Goal: Task Accomplishment & Management: Manage account settings

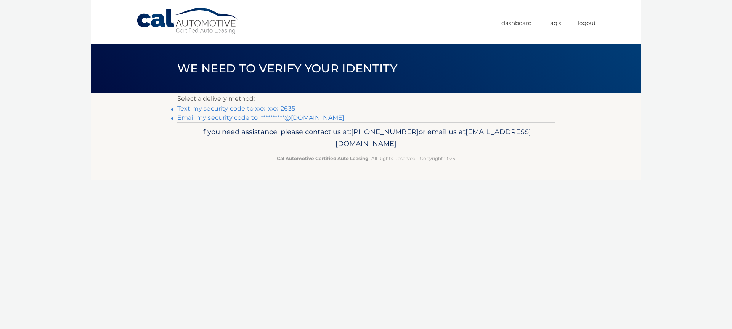
click at [250, 109] on link "Text my security code to xxx-xxx-2635" at bounding box center [236, 108] width 118 height 7
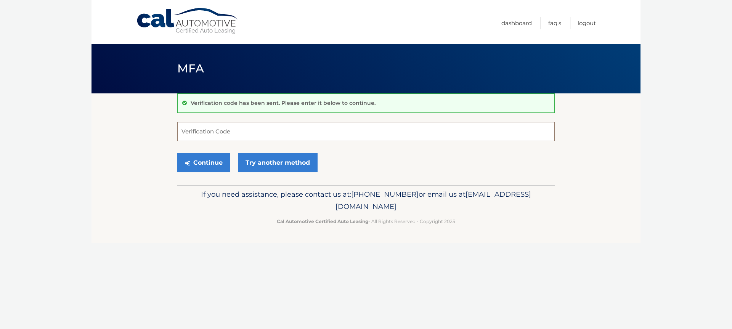
click at [256, 132] on input "Verification Code" at bounding box center [365, 131] width 377 height 19
type input "922389"
click at [219, 167] on button "Continue" at bounding box center [203, 162] width 53 height 19
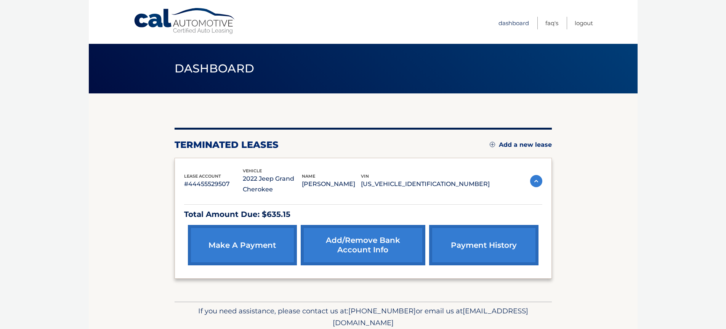
click at [515, 22] on link "Dashboard" at bounding box center [514, 23] width 31 height 13
click at [255, 244] on link "make a payment" at bounding box center [242, 245] width 109 height 40
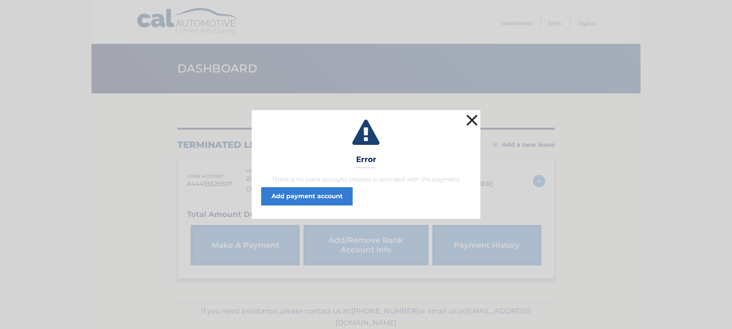
click at [477, 120] on button "×" at bounding box center [471, 119] width 15 height 15
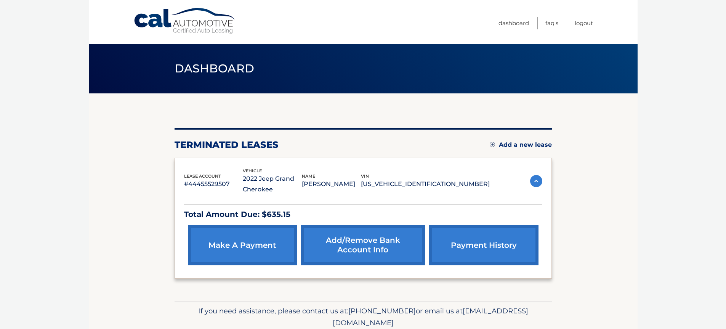
click at [502, 243] on link "payment history" at bounding box center [483, 245] width 109 height 40
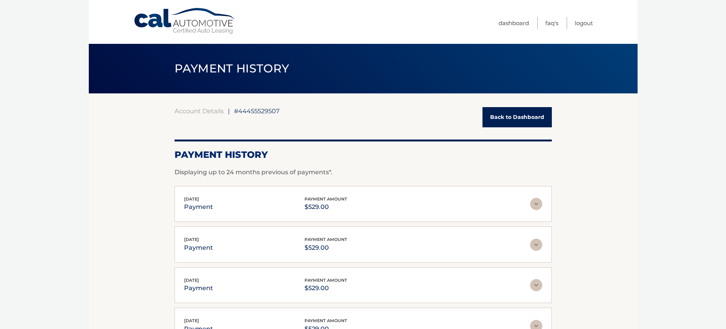
click at [529, 116] on link "Back to Dashboard" at bounding box center [517, 117] width 69 height 20
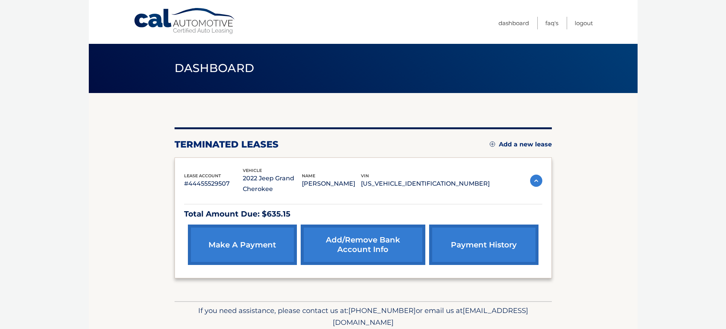
scroll to position [31, 0]
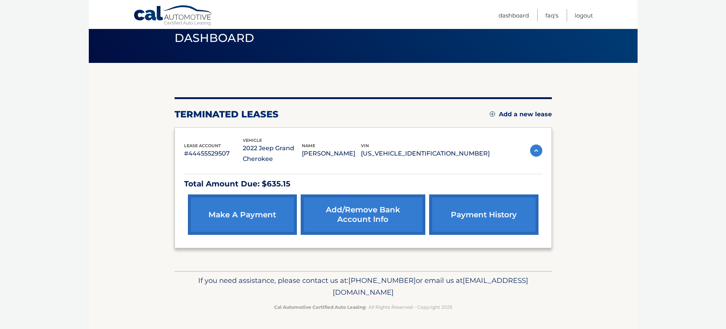
drag, startPoint x: 476, startPoint y: 154, endPoint x: 311, endPoint y: 145, distance: 165.7
click at [311, 145] on div "lease account #44455529507 vehicle 2022 Jeep Grand Cherokee name ISAAC MIZRAHI …" at bounding box center [337, 151] width 306 height 28
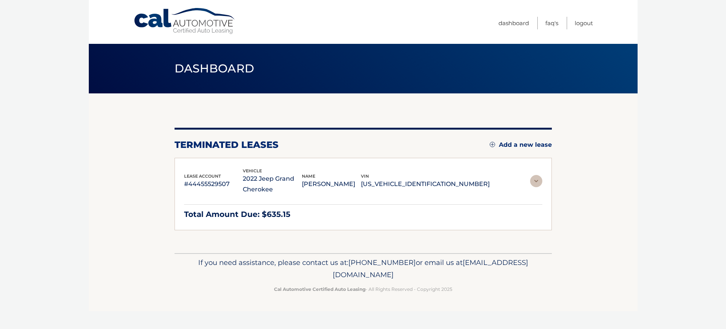
scroll to position [0, 0]
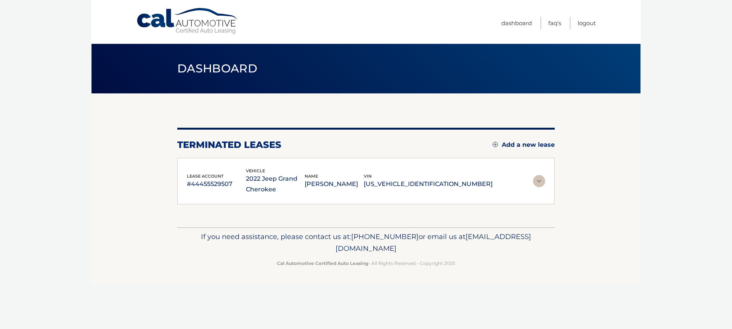
click at [254, 170] on div "lease account #44455529507 vehicle 2022 Jeep Grand Cherokee name ISAAC MIZRAHI …" at bounding box center [340, 181] width 306 height 28
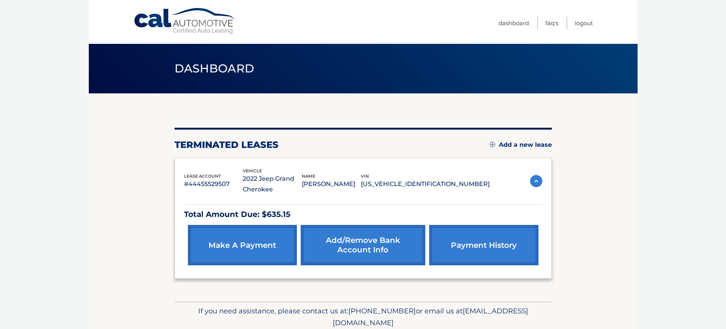
click at [178, 19] on link "Cal Automotive" at bounding box center [184, 21] width 103 height 27
click at [549, 23] on link "FAQ's" at bounding box center [552, 23] width 13 height 13
click at [216, 63] on span "Dashboard" at bounding box center [215, 68] width 80 height 14
click at [506, 24] on link "Dashboard" at bounding box center [514, 23] width 31 height 13
click at [538, 183] on img at bounding box center [536, 181] width 12 height 12
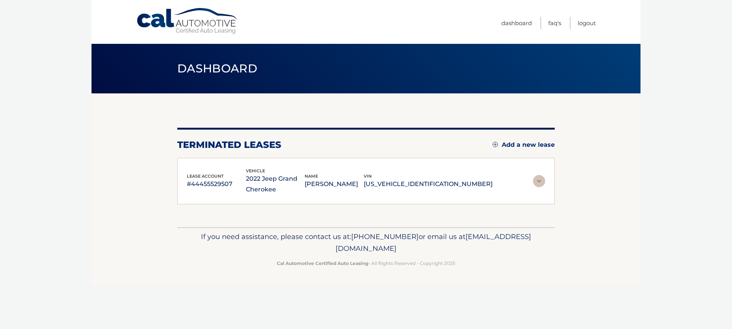
click at [539, 181] on img at bounding box center [539, 181] width 12 height 12
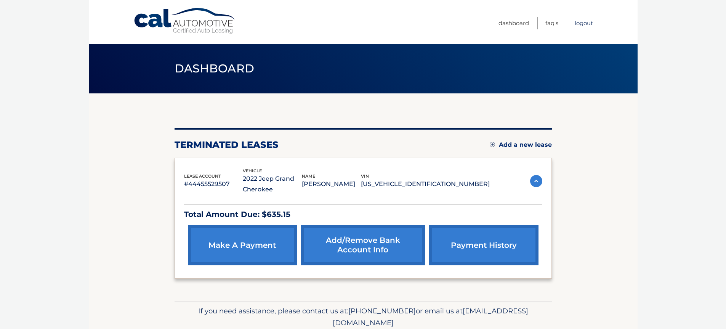
click at [579, 22] on link "Logout" at bounding box center [584, 23] width 18 height 13
